Goal: Task Accomplishment & Management: Manage account settings

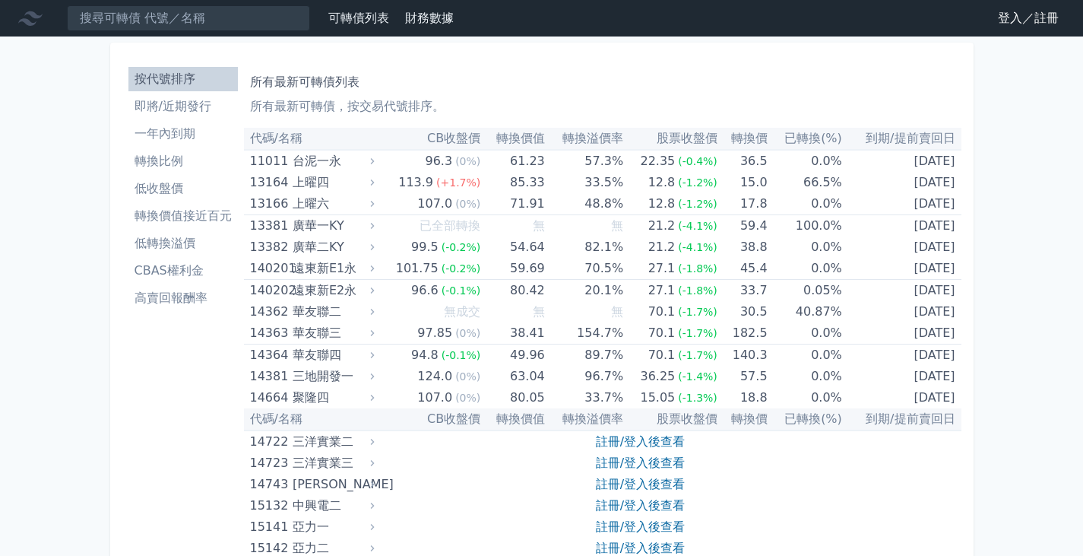
click at [1021, 18] on link "登入／註冊" at bounding box center [1028, 18] width 85 height 24
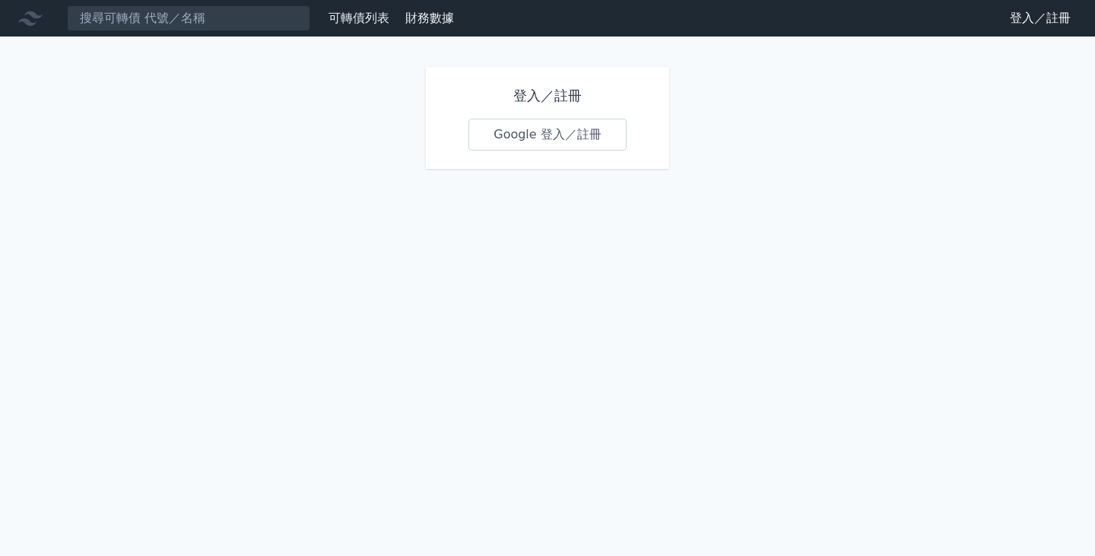
click at [559, 137] on link "Google 登入／註冊" at bounding box center [547, 135] width 158 height 32
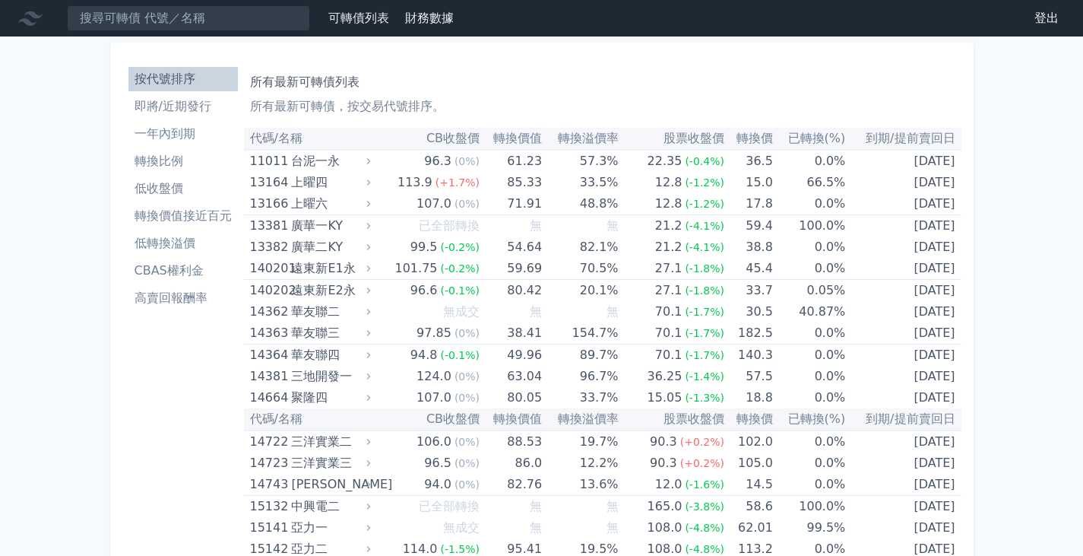
click at [201, 102] on li "即將/近期發行" at bounding box center [182, 106] width 109 height 18
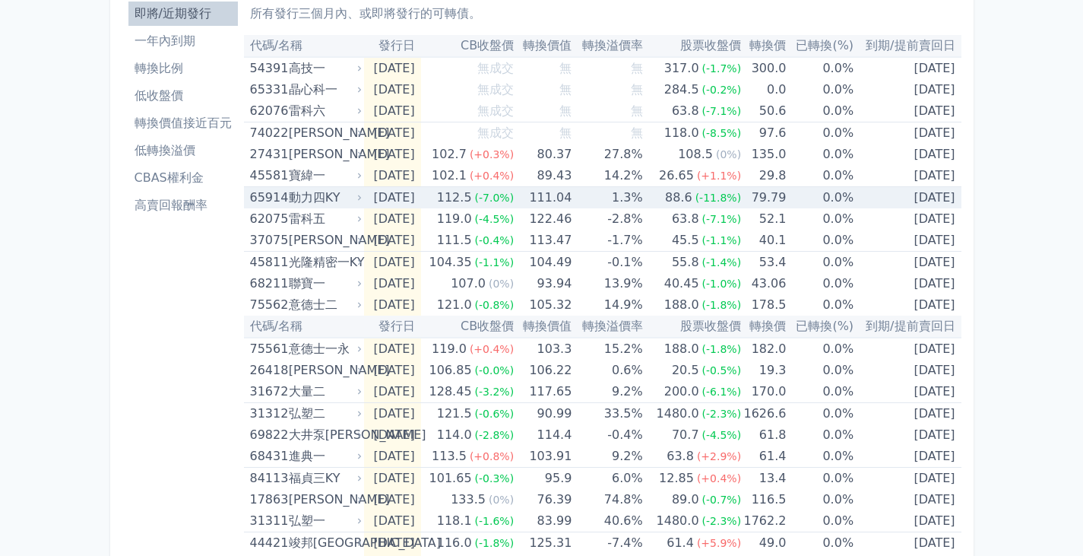
scroll to position [152, 0]
